Goal: Browse casually

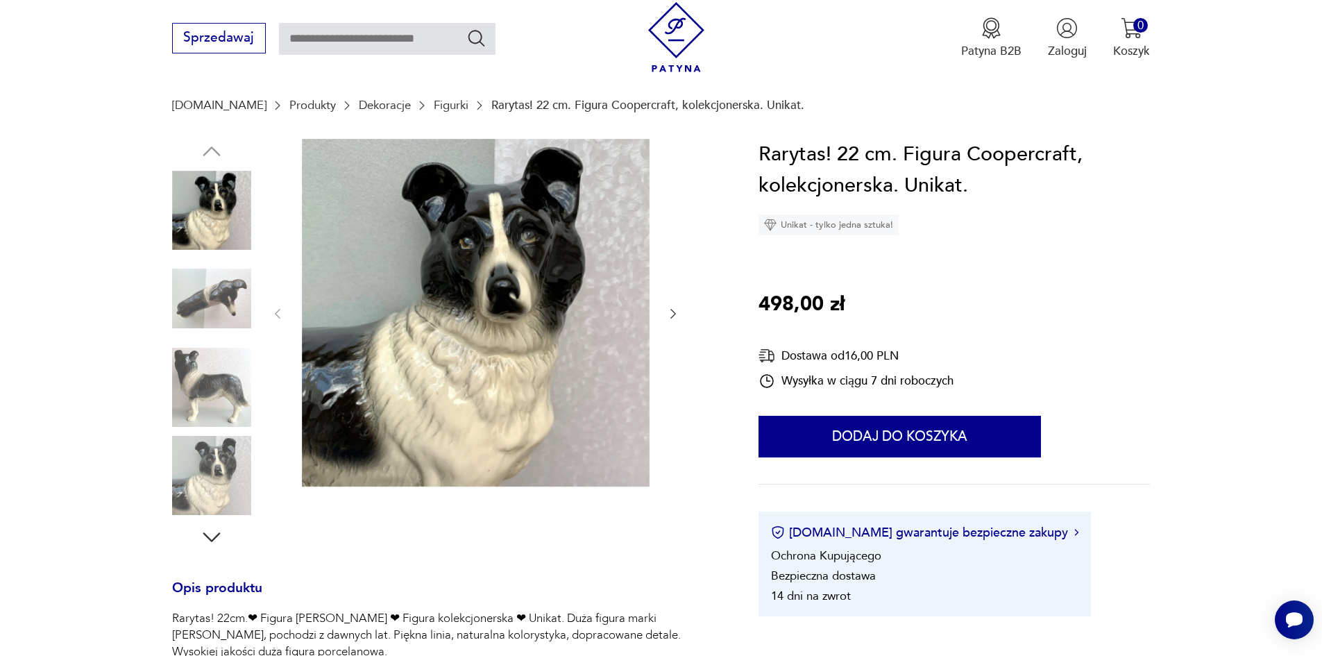
scroll to position [139, 0]
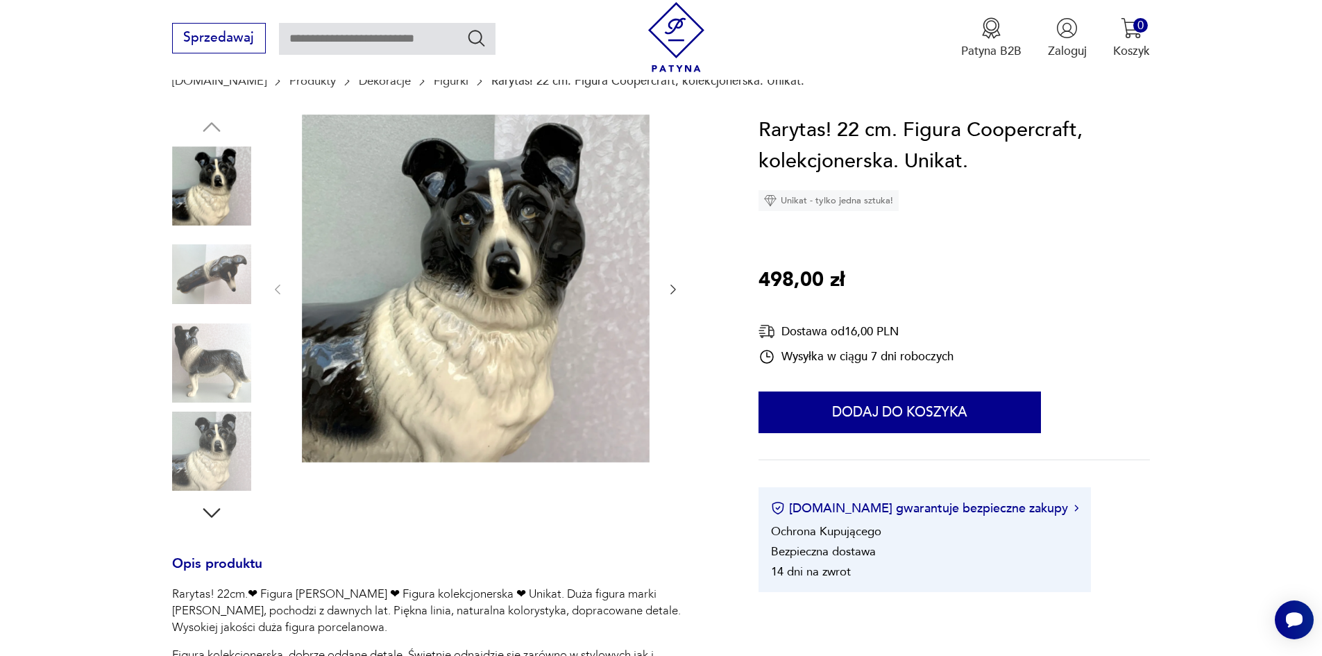
click at [201, 455] on img at bounding box center [211, 450] width 79 height 79
click at [201, 500] on img at bounding box center [211, 539] width 79 height 79
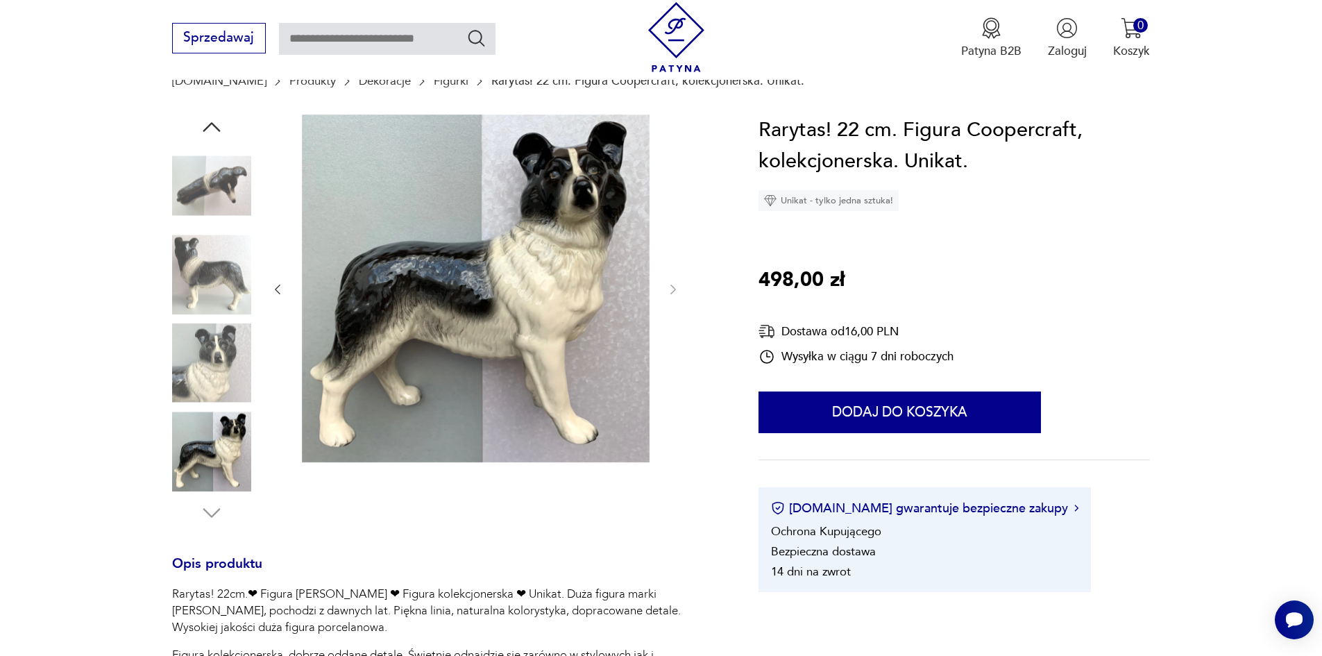
click at [221, 366] on img at bounding box center [211, 362] width 79 height 79
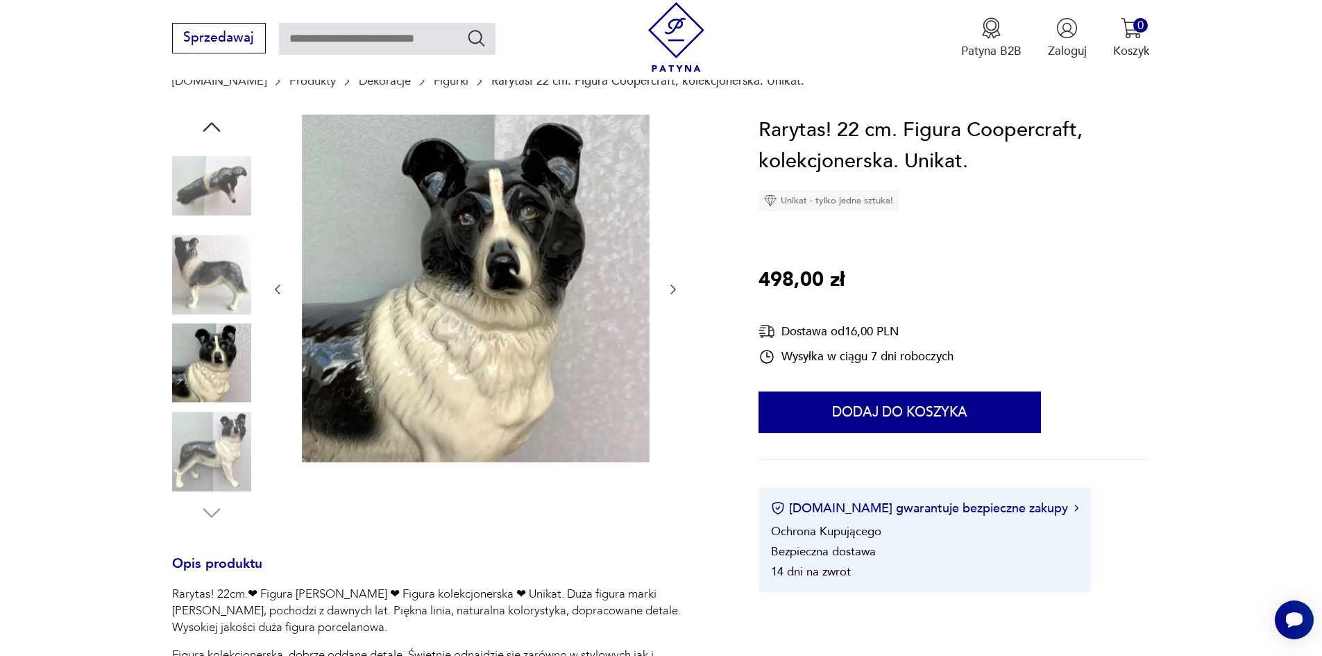
click at [223, 279] on img at bounding box center [211, 274] width 79 height 79
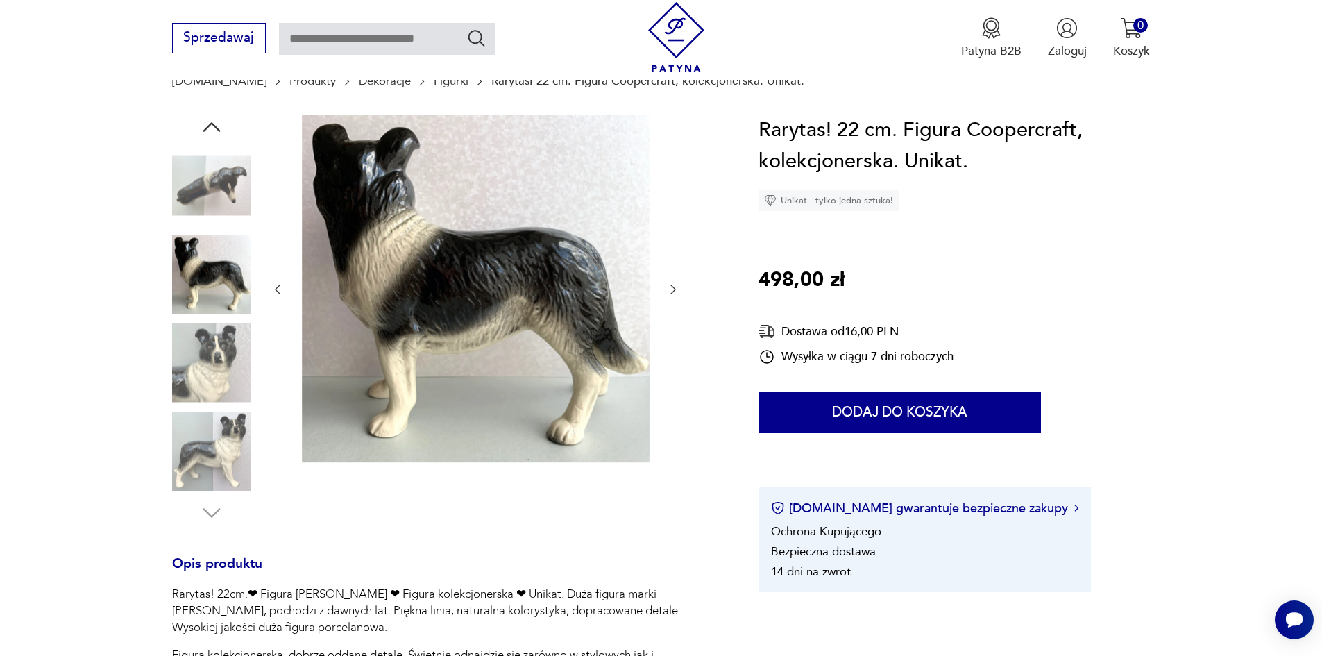
click at [209, 388] on img at bounding box center [211, 362] width 79 height 79
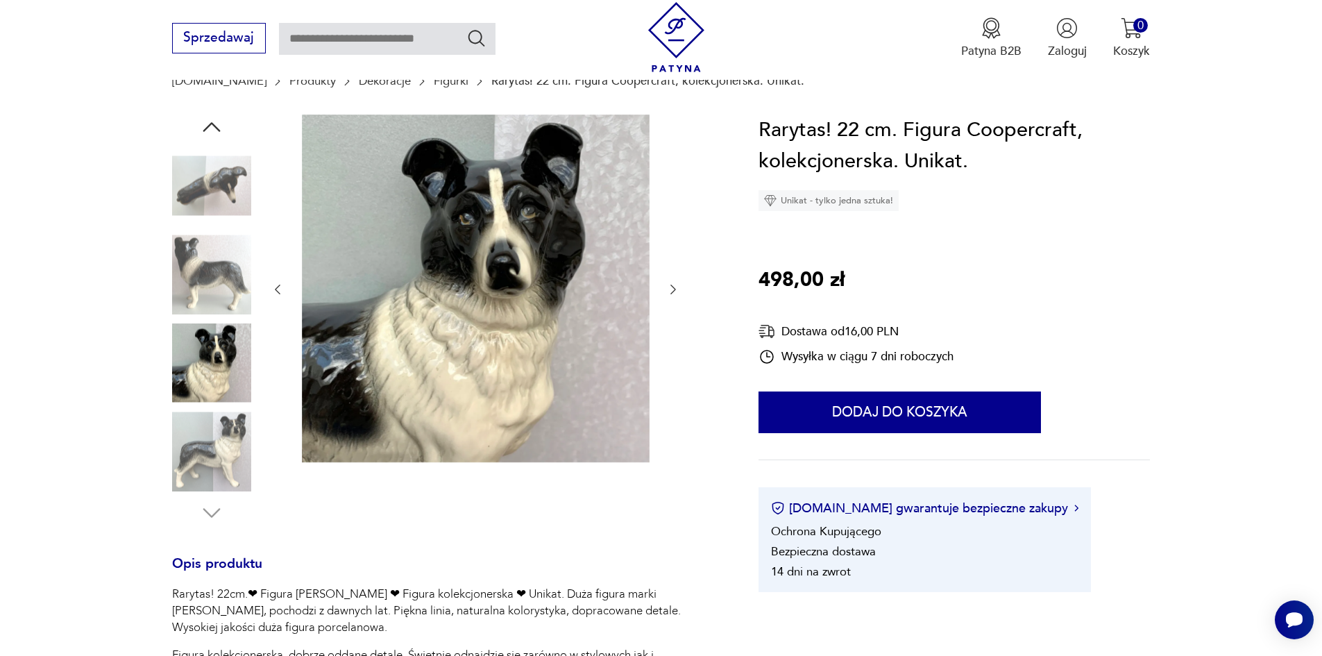
click at [204, 445] on img at bounding box center [211, 450] width 79 height 79
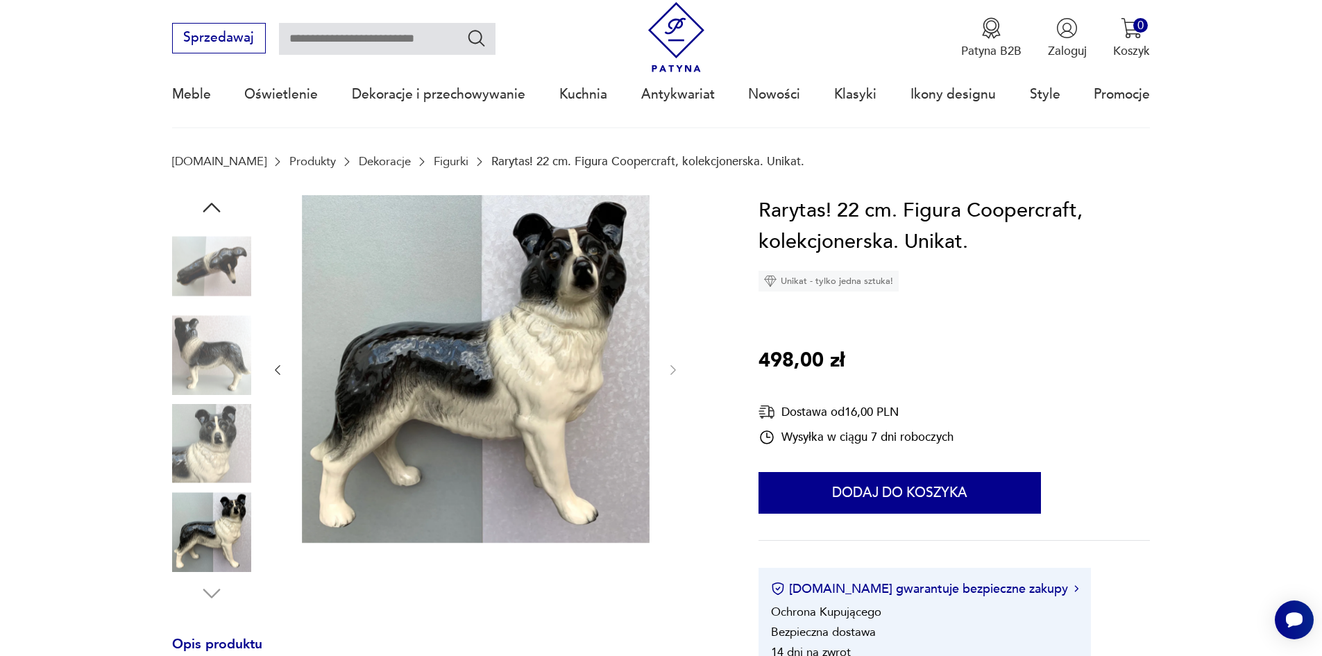
scroll to position [0, 0]
